Goal: Entertainment & Leisure: Browse casually

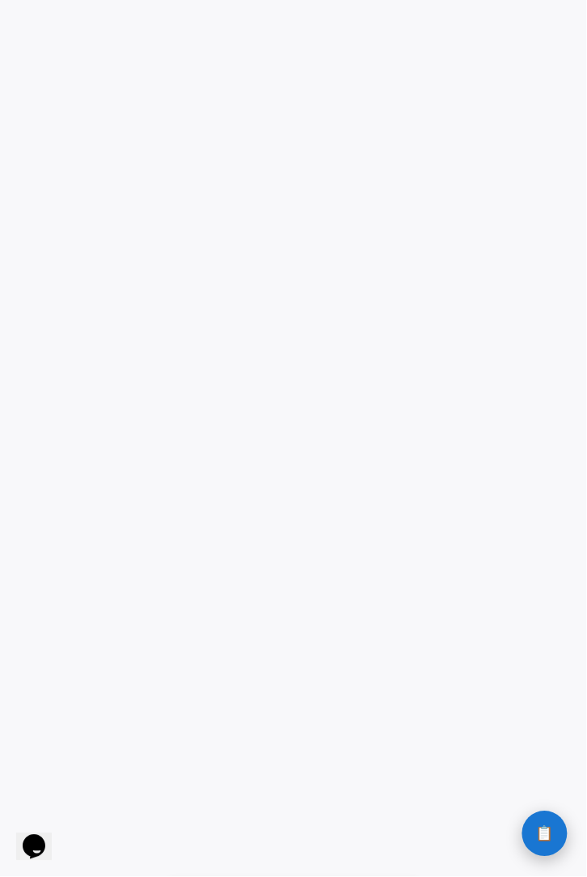
scroll to position [344, 0]
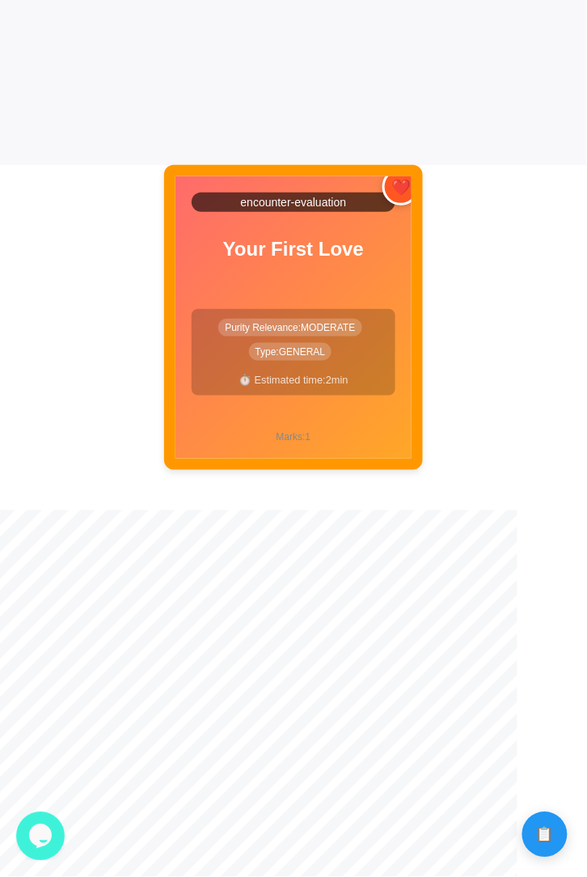
scroll to position [1038, 0]
